Goal: Task Accomplishment & Management: Manage account settings

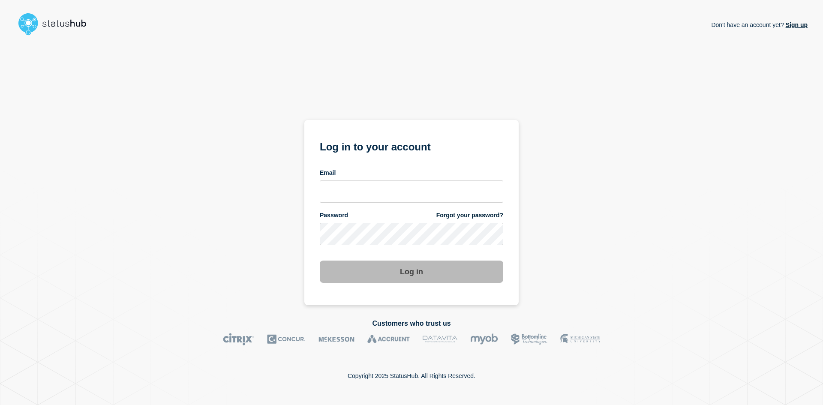
click at [377, 186] on input "email input" at bounding box center [411, 191] width 183 height 22
click at [375, 185] on input "email input" at bounding box center [411, 191] width 183 height 22
type input "[PERSON_NAME][EMAIL_ADDRESS][DOMAIN_NAME]"
click at [320, 261] on button "Log in" at bounding box center [411, 272] width 183 height 22
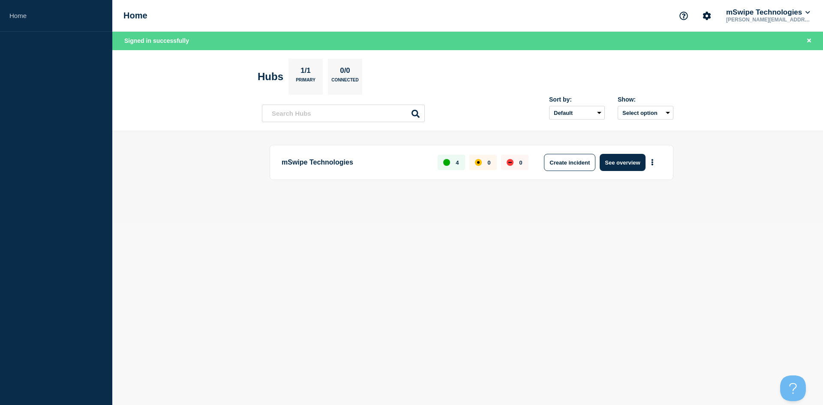
click at [448, 159] on div "up" at bounding box center [446, 162] width 7 height 7
click at [619, 167] on button "See overview" at bounding box center [622, 162] width 45 height 17
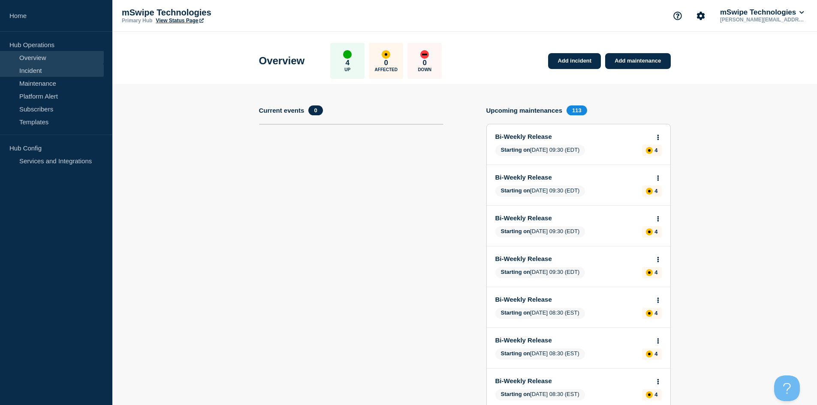
click at [50, 72] on link "Incident" at bounding box center [52, 70] width 104 height 13
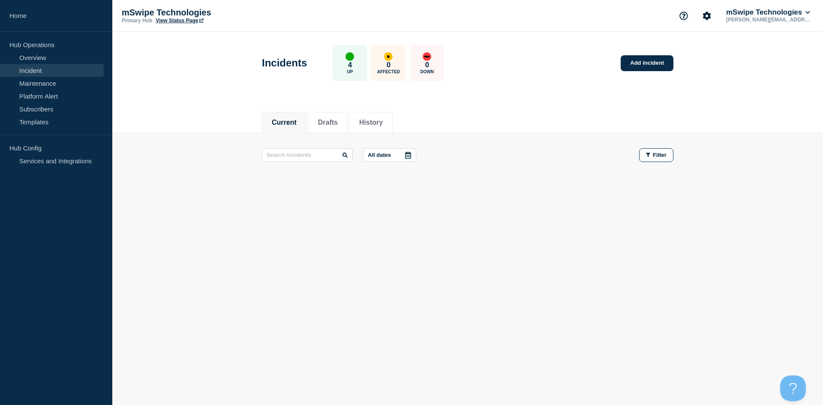
click at [45, 42] on p "Hub Operations" at bounding box center [56, 44] width 112 height 13
click at [43, 46] on p "Hub Operations" at bounding box center [56, 44] width 112 height 13
click at [12, 17] on link "Home" at bounding box center [56, 16] width 112 height 32
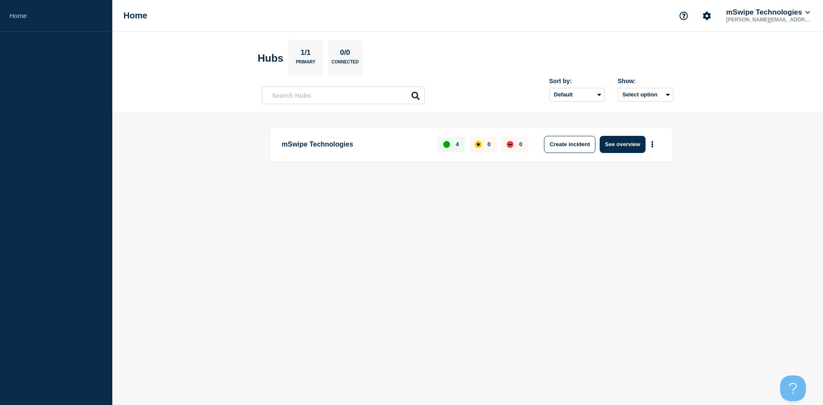
click at [573, 174] on div at bounding box center [467, 174] width 411 height 7
click at [623, 144] on button "See overview" at bounding box center [622, 144] width 45 height 17
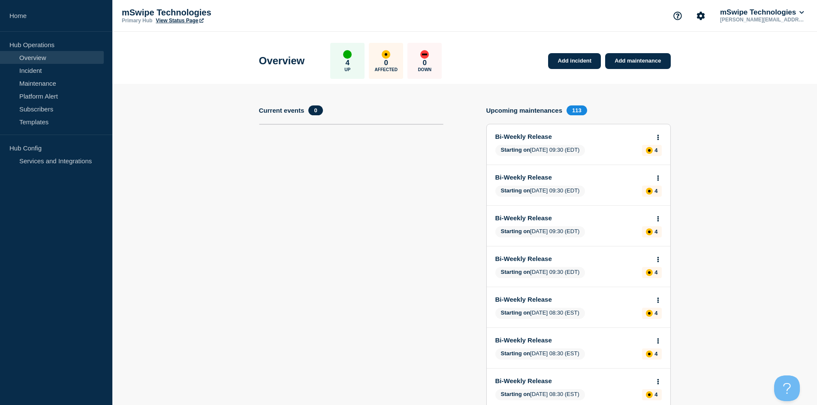
click at [346, 237] on section "Current events 0" at bounding box center [351, 338] width 184 height 466
click at [526, 135] on link "Bi-Weekly Release" at bounding box center [572, 136] width 155 height 7
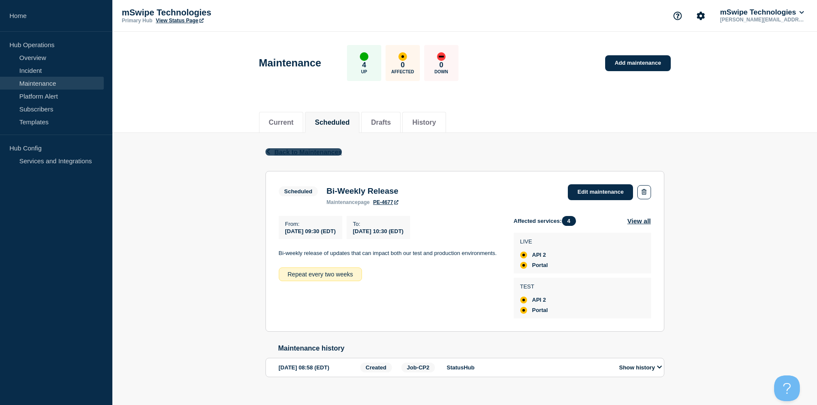
click at [273, 153] on button "Back Back to Maintenances" at bounding box center [303, 151] width 77 height 7
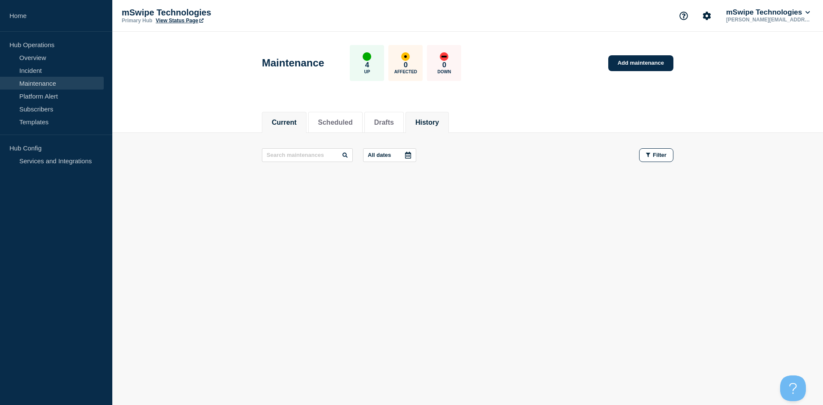
click at [435, 122] on button "History" at bounding box center [427, 123] width 24 height 8
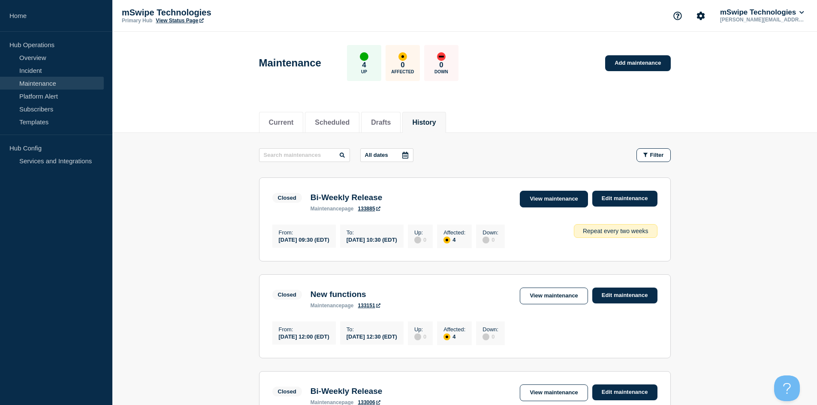
click at [556, 198] on link "View maintenance" at bounding box center [554, 199] width 68 height 17
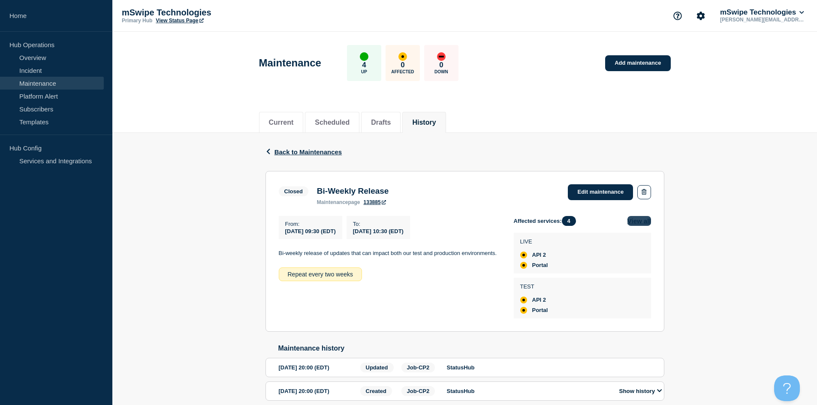
click at [638, 222] on button "View all" at bounding box center [639, 221] width 24 height 10
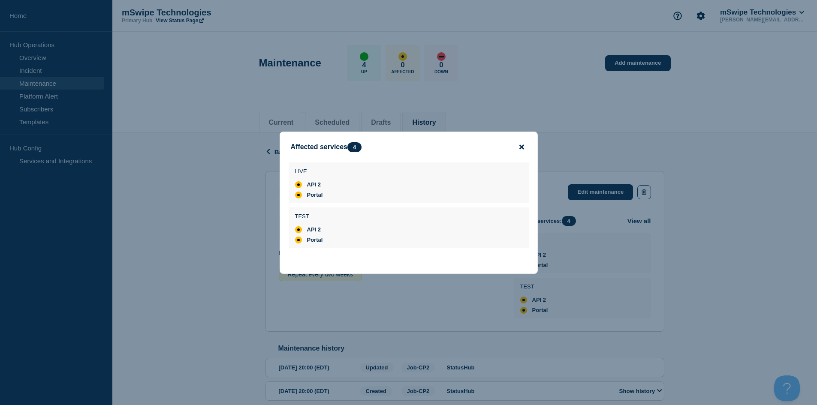
click at [520, 144] on icon "close button" at bounding box center [521, 146] width 5 height 5
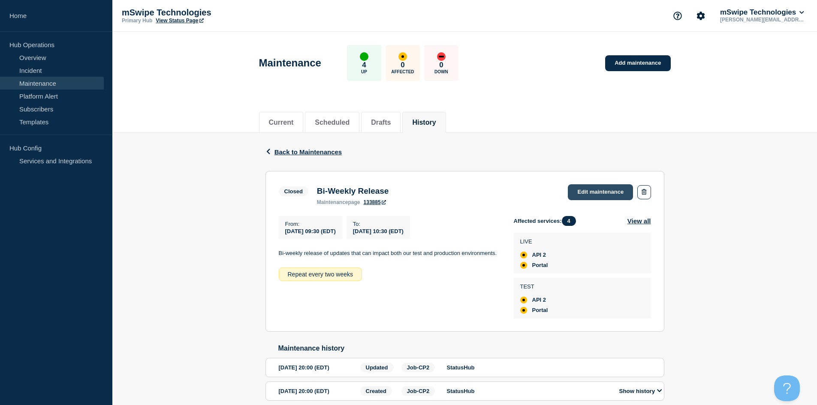
click at [580, 189] on link "Edit maintenance" at bounding box center [600, 192] width 65 height 16
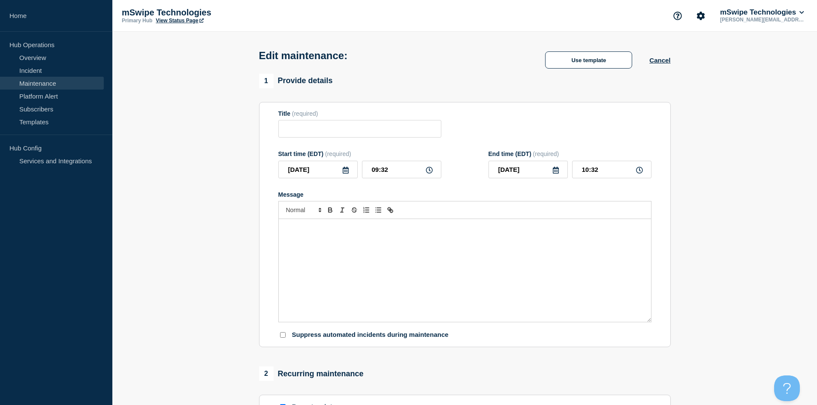
type input "Bi-Weekly Release"
type input "2025-09-01"
type input "09:30"
type input "2025-09-01"
type input "10:30"
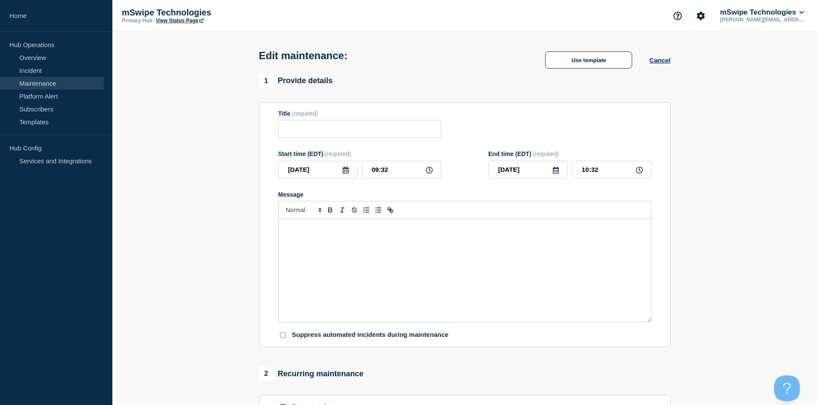
checkbox input "true"
checkbox input "false"
checkbox input "true"
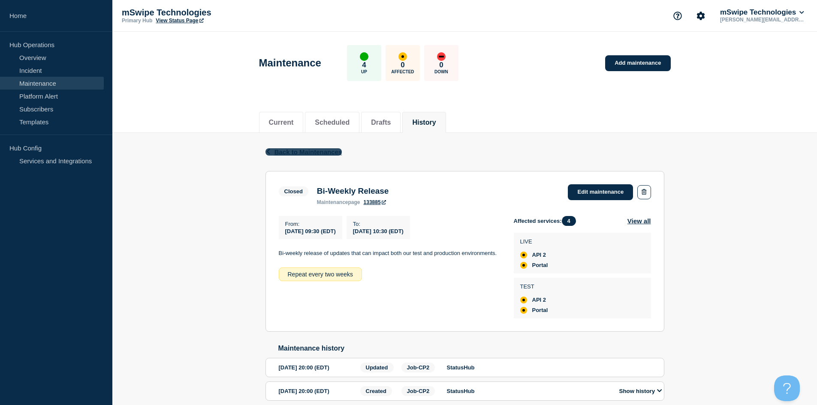
click at [270, 150] on icon "button" at bounding box center [268, 152] width 6 height 6
